Goal: Information Seeking & Learning: Learn about a topic

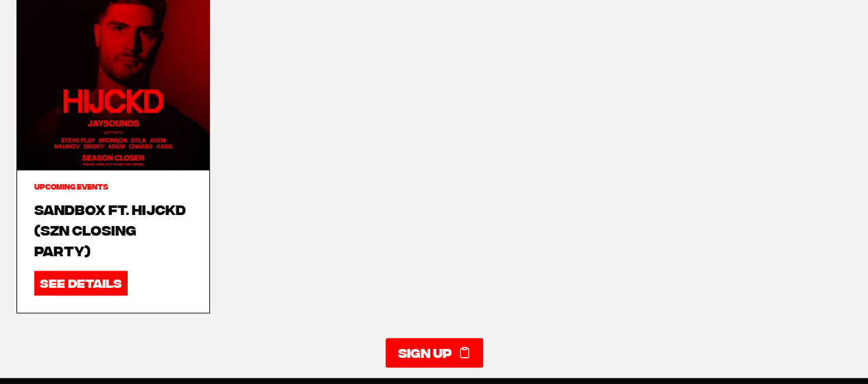
scroll to position [570, 0]
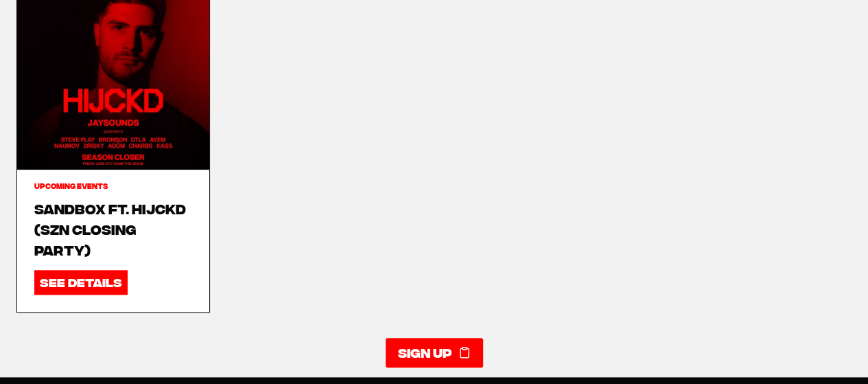
click at [66, 91] on img "Read More Sandbox ft. HIJCKD (SZN CLOSING PARTY)" at bounding box center [113, 74] width 192 height 192
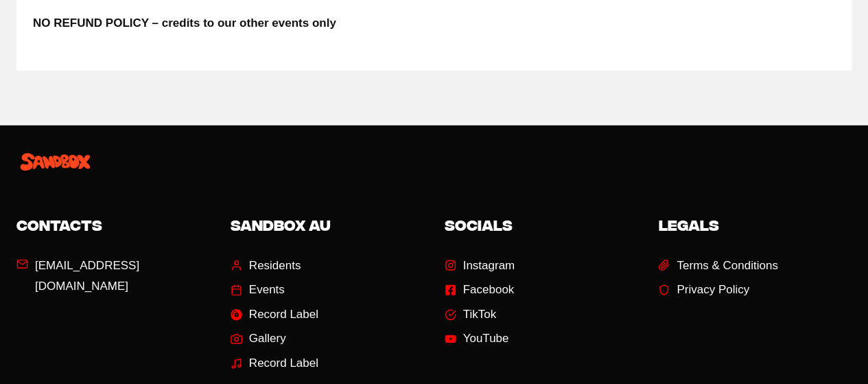
scroll to position [1812, 0]
